Goal: Connect with others: Connect with others

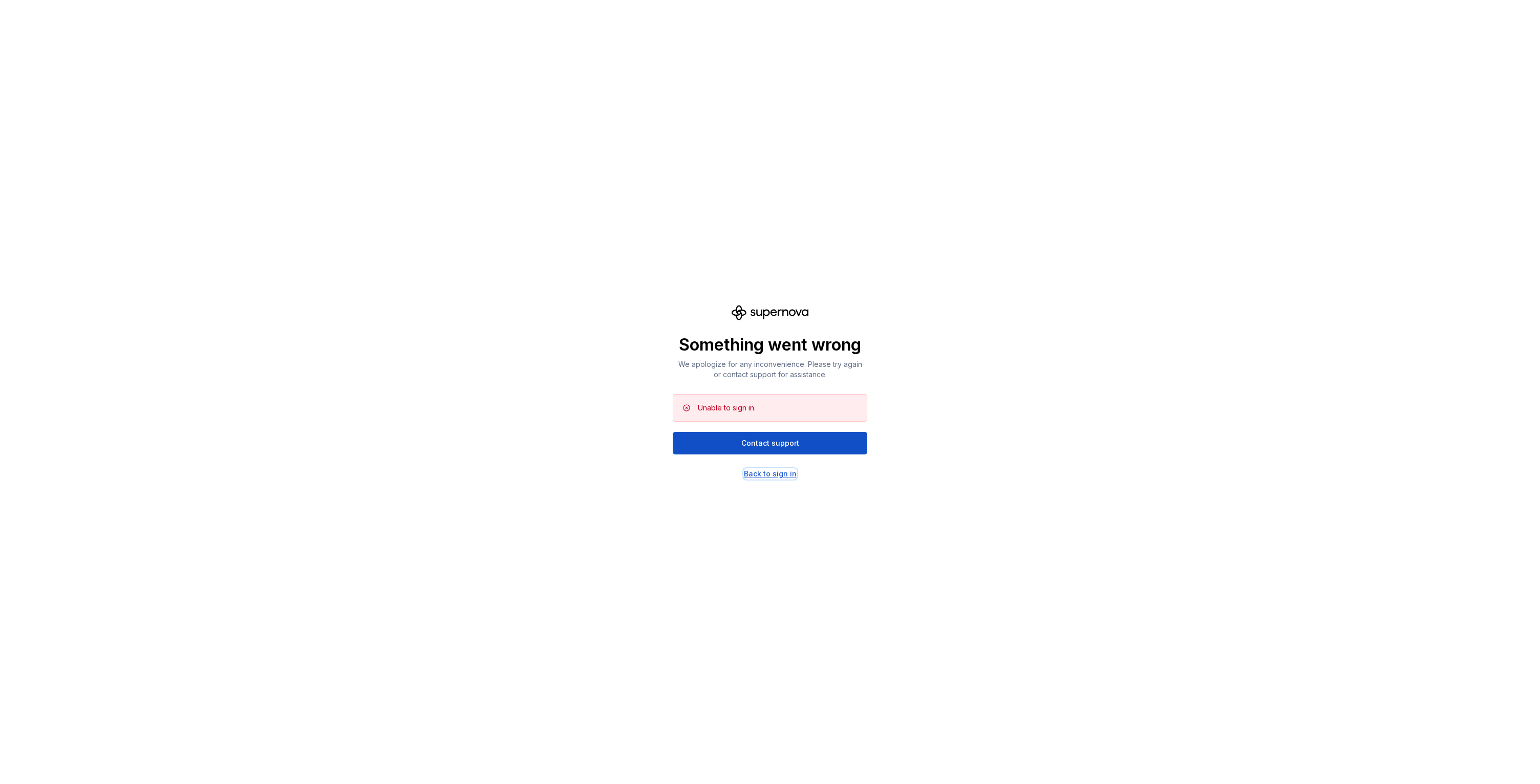
click at [794, 476] on div "Back to sign in" at bounding box center [770, 474] width 53 height 10
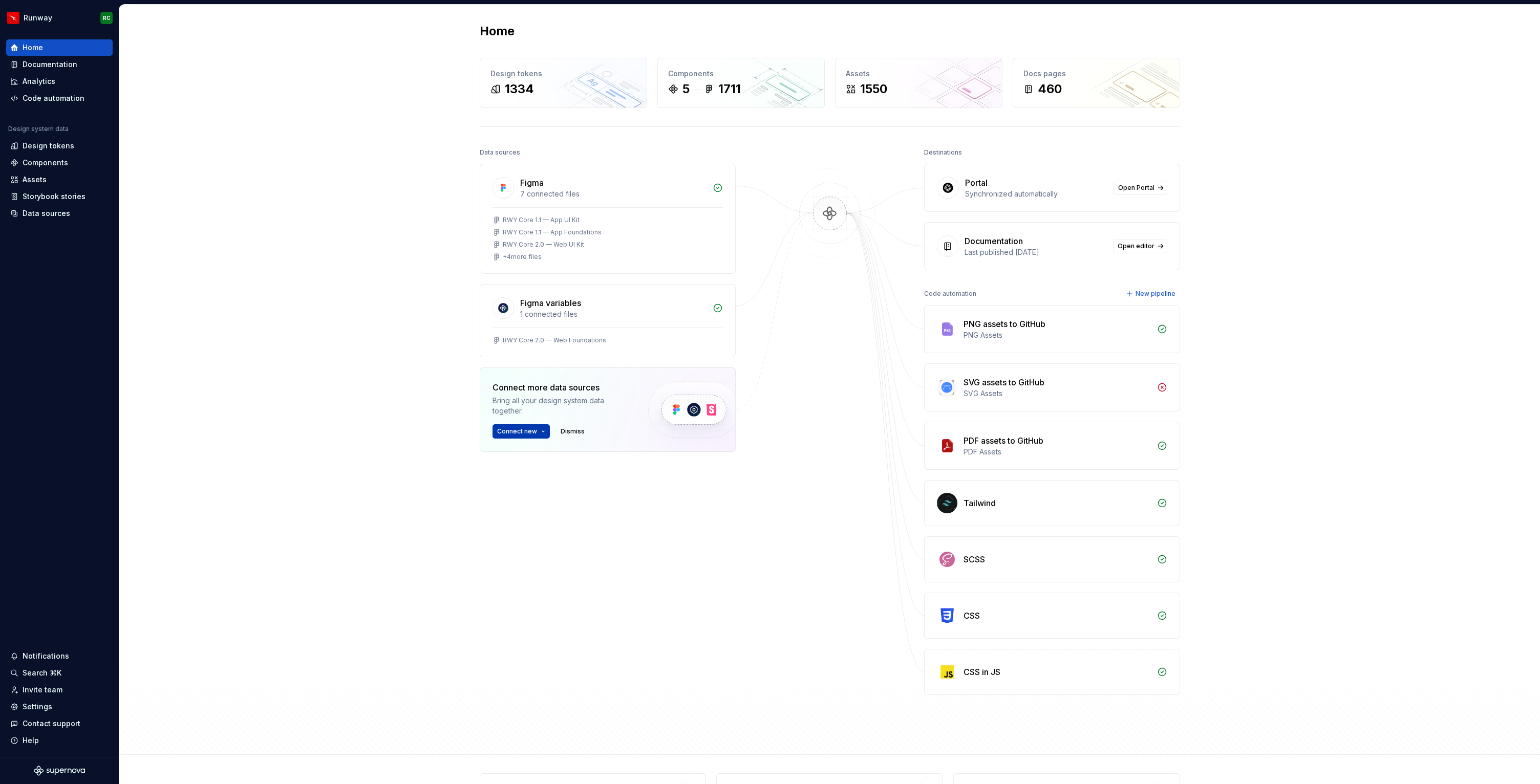
click at [542, 431] on button "Connect new" at bounding box center [521, 431] width 57 height 15
click at [733, 465] on div "Figma 7 connected files RWY Core 1.1 — App UI Kit RWY Core 1.1 — App Foundation…" at bounding box center [608, 333] width 256 height 339
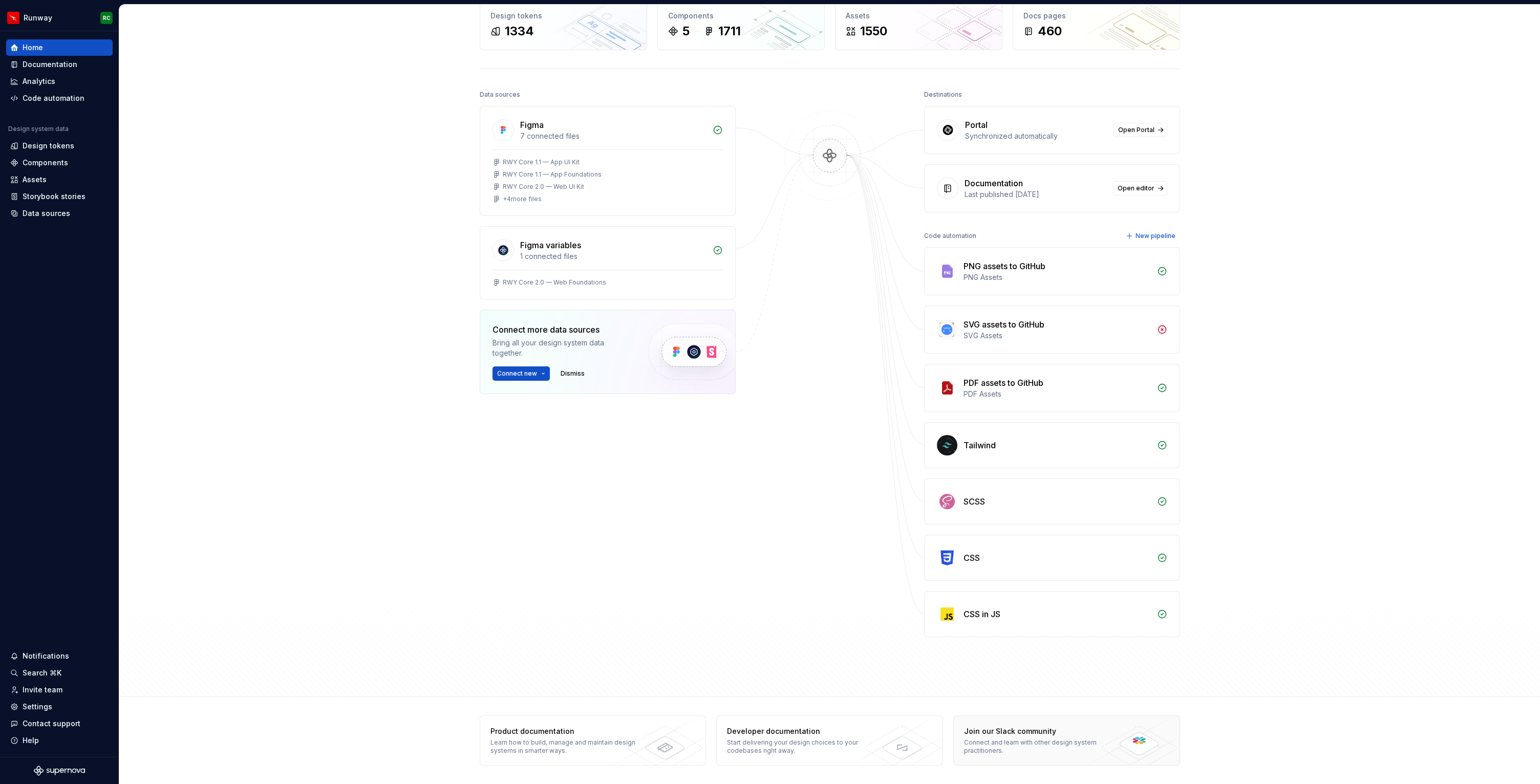
click at [1083, 734] on div "Join our Slack community" at bounding box center [1039, 732] width 149 height 10
click at [758, 506] on div "Data sources Figma 7 connected files RWY Core 1.1 — App UI Kit RWY Core 1.1 — A…" at bounding box center [830, 383] width 700 height 591
